Goal: Check status: Check status

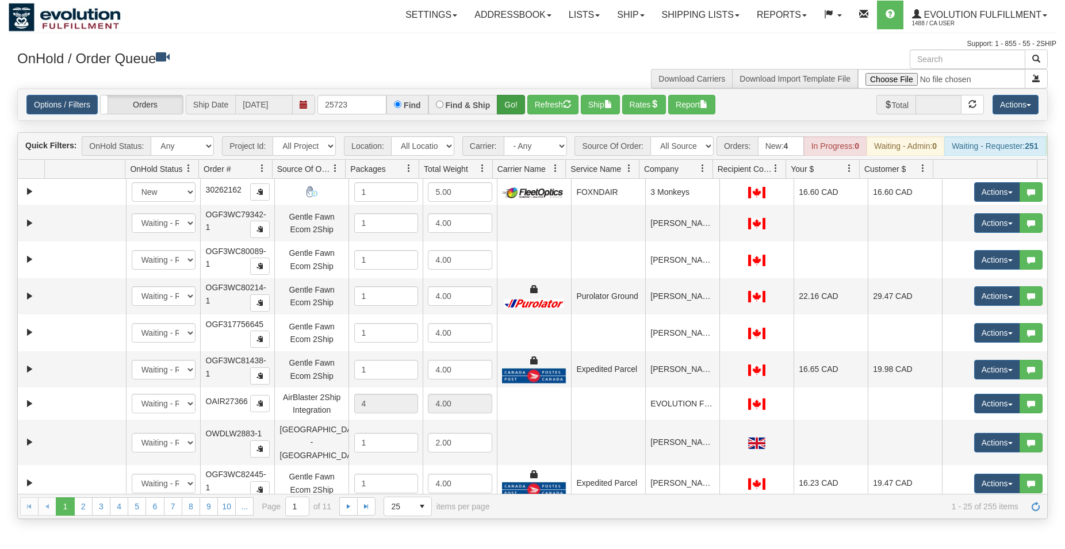
type input "25723"
click at [512, 102] on button "Go!" at bounding box center [511, 105] width 28 height 20
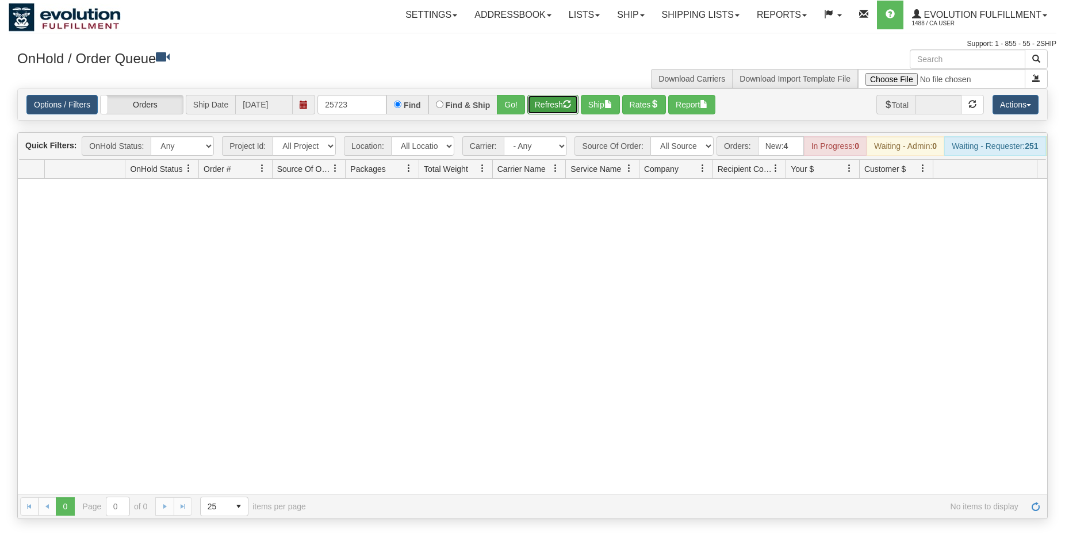
click at [531, 100] on button "Refresh" at bounding box center [552, 105] width 51 height 20
click at [517, 101] on button "Go!" at bounding box center [511, 105] width 28 height 20
